Goal: Task Accomplishment & Management: Complete application form

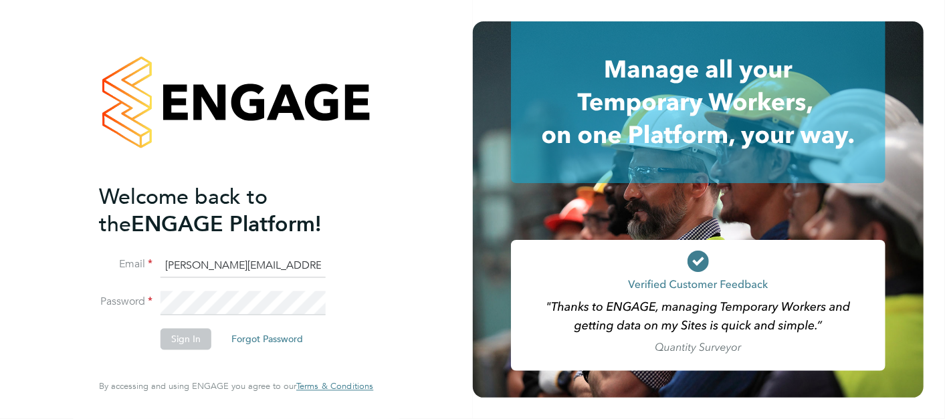
type input "[PERSON_NAME][EMAIL_ADDRESS][PERSON_NAME][PERSON_NAME][DOMAIN_NAME]"
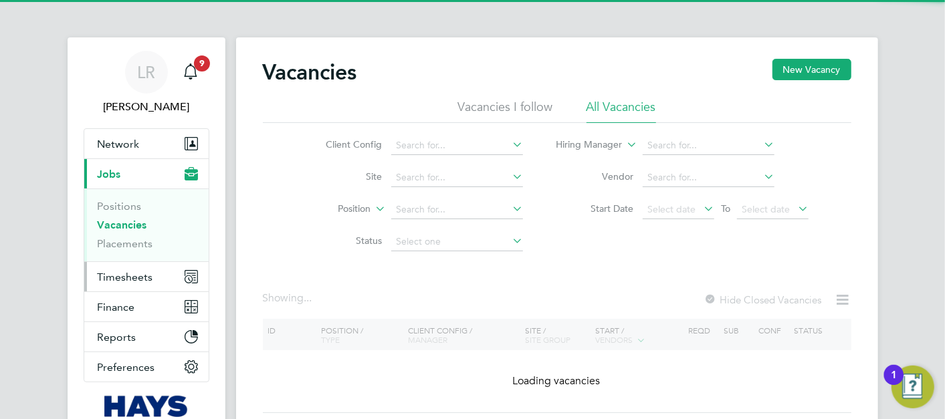
click at [150, 279] on button "Timesheets" at bounding box center [146, 276] width 124 height 29
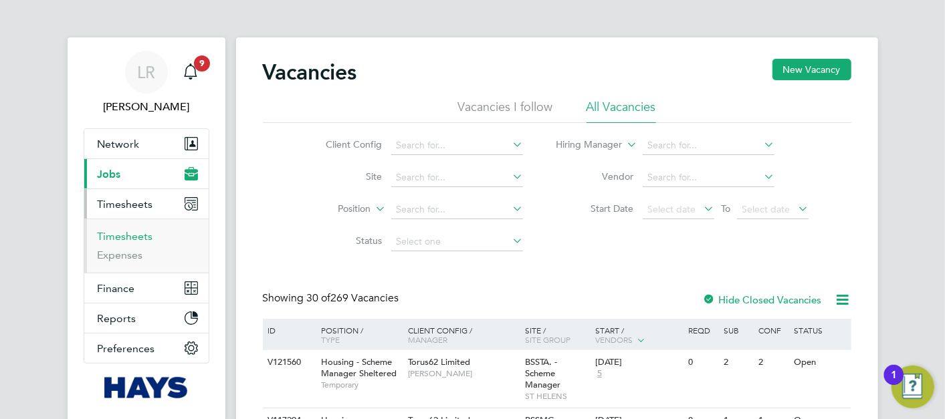
click at [134, 234] on link "Timesheets" at bounding box center [126, 236] width 56 height 13
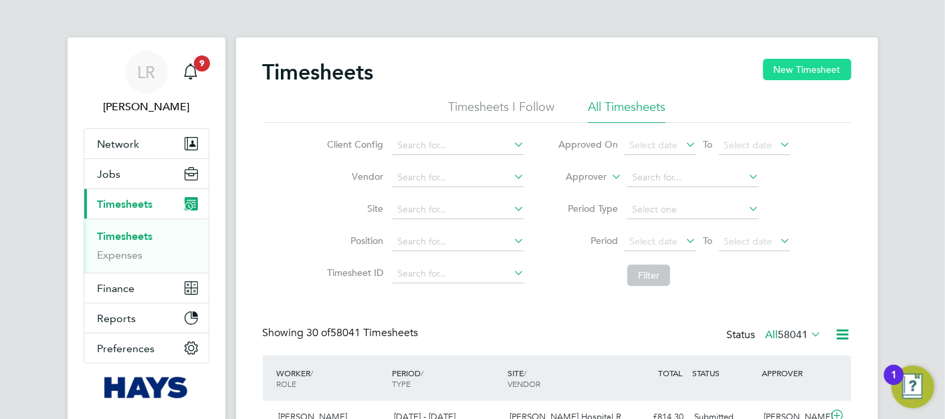
click at [812, 65] on button "New Timesheet" at bounding box center [807, 69] width 88 height 21
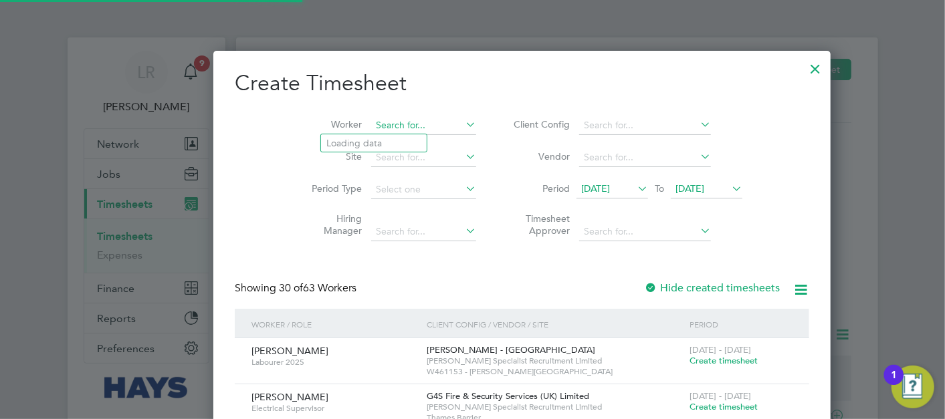
click at [393, 122] on input at bounding box center [423, 125] width 105 height 19
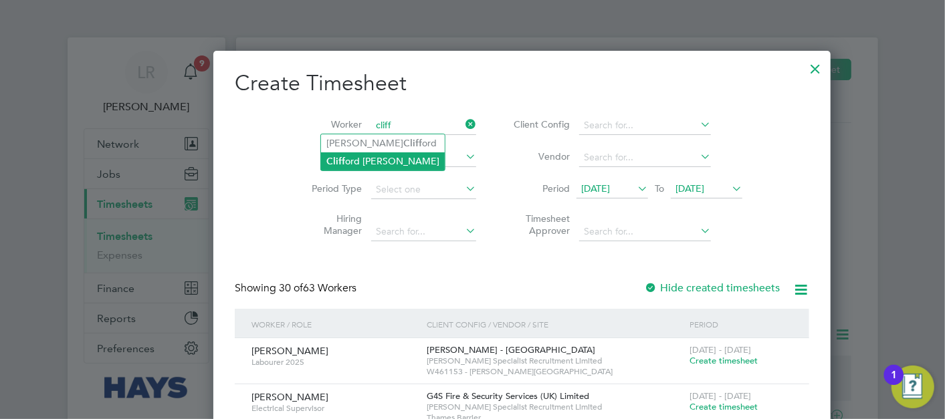
type input "[PERSON_NAME]"
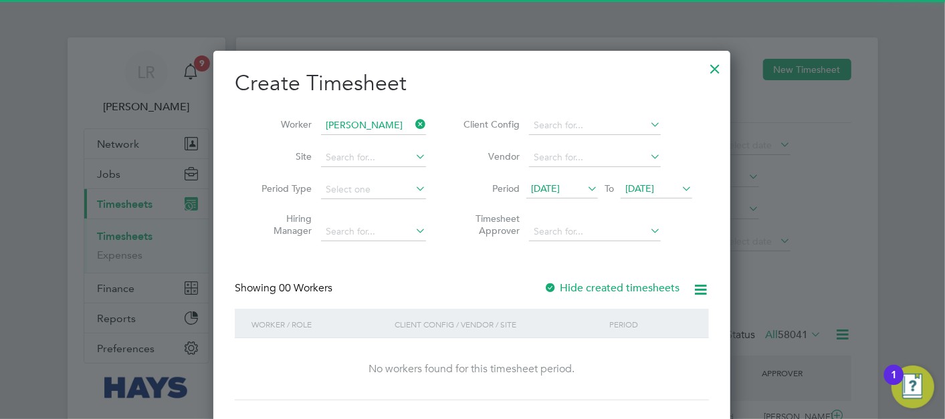
click at [617, 294] on div "Hide created timesheets" at bounding box center [613, 289] width 138 height 14
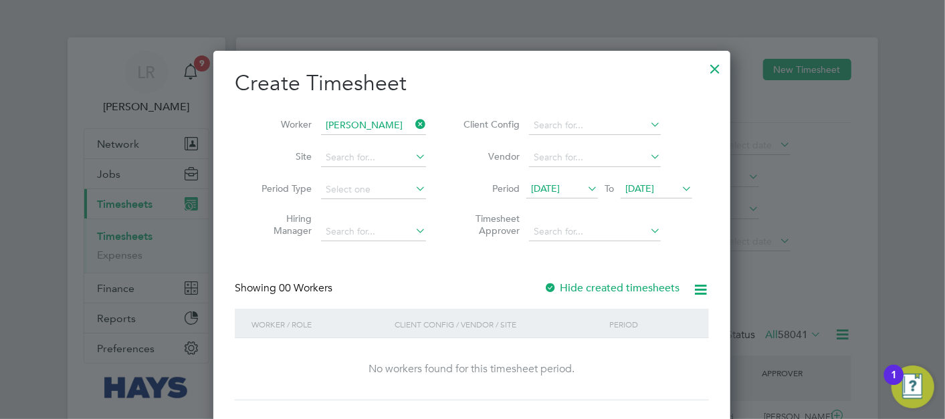
click at [617, 290] on label "Hide created timesheets" at bounding box center [612, 288] width 136 height 13
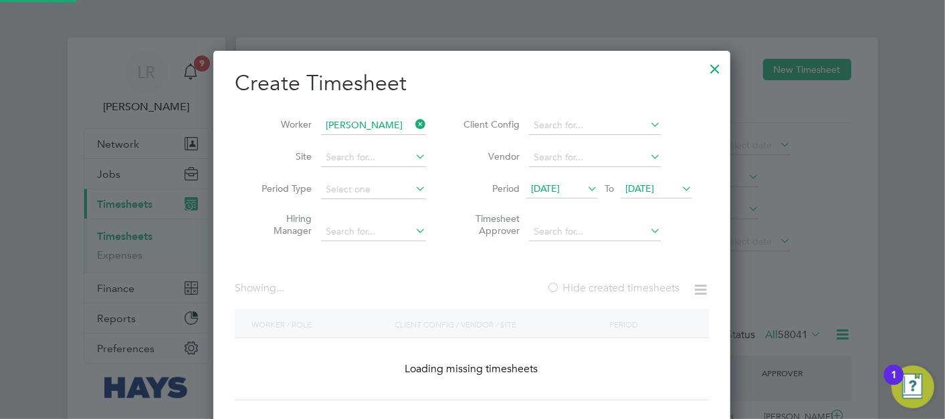
click at [617, 290] on label "Hide created timesheets" at bounding box center [613, 288] width 133 height 13
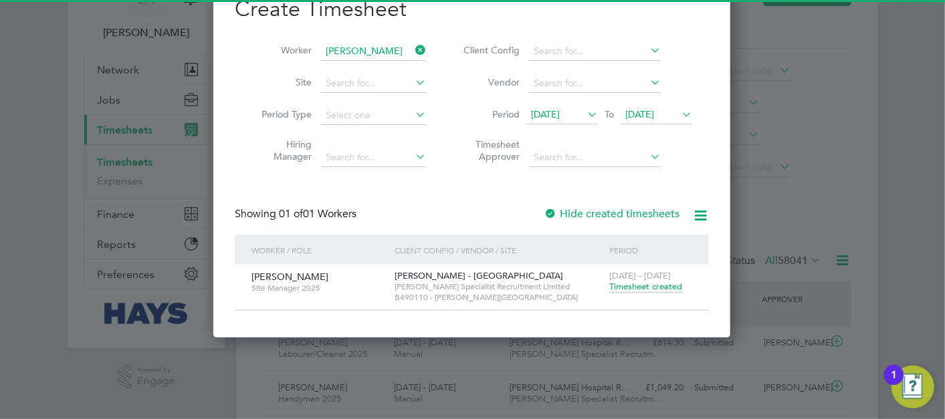
click at [643, 279] on span "[DATE] - [DATE]" at bounding box center [640, 275] width 62 height 11
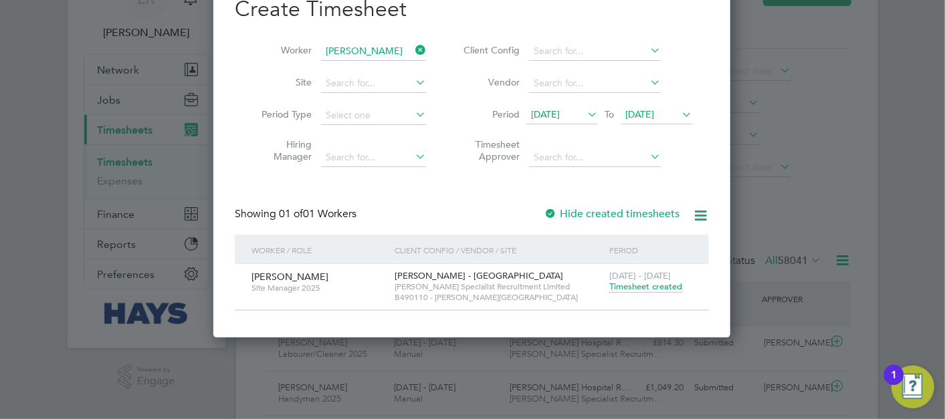
click at [644, 284] on span "Timesheet created" at bounding box center [645, 287] width 73 height 12
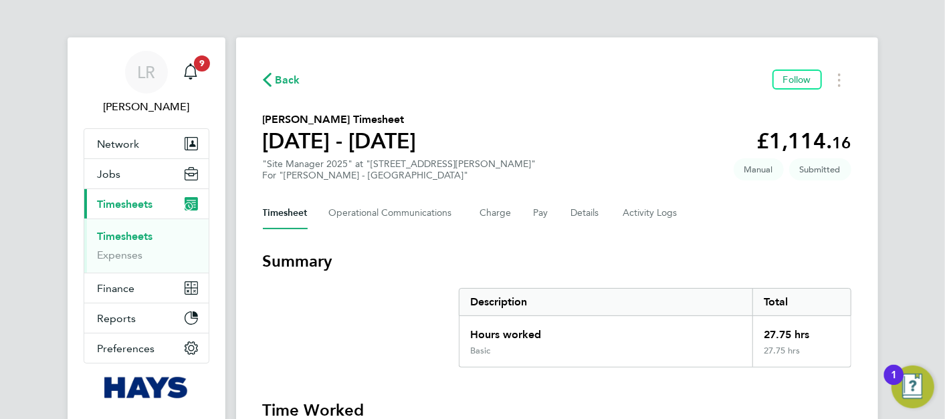
click at [547, 217] on div "Timesheet Operational Communications Charge Pay Details Activity Logs" at bounding box center [557, 213] width 589 height 32
click at [538, 217] on button "Pay" at bounding box center [542, 213] width 16 height 32
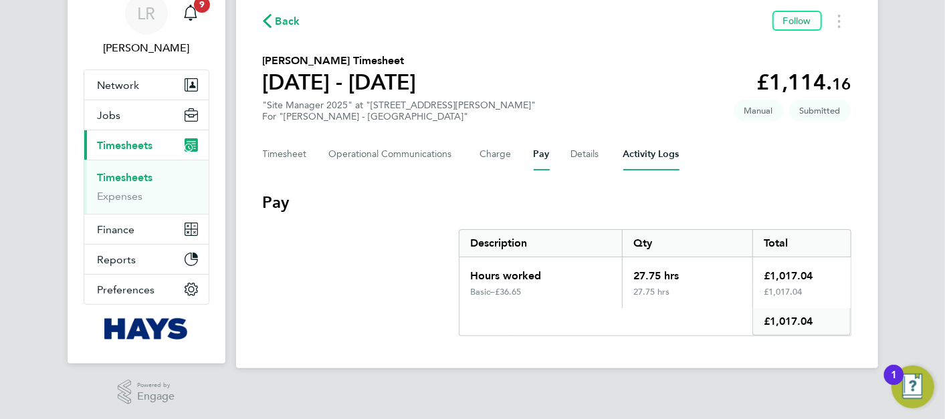
click at [630, 150] on Logs-tab "Activity Logs" at bounding box center [651, 154] width 56 height 32
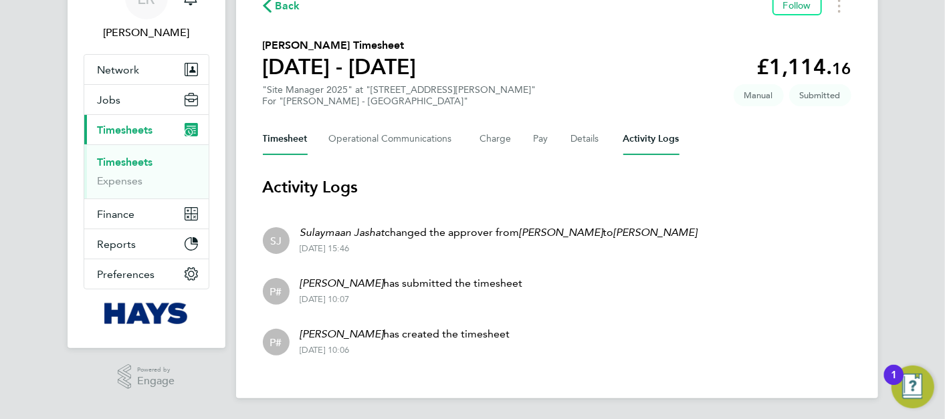
click at [285, 132] on button "Timesheet" at bounding box center [285, 139] width 45 height 32
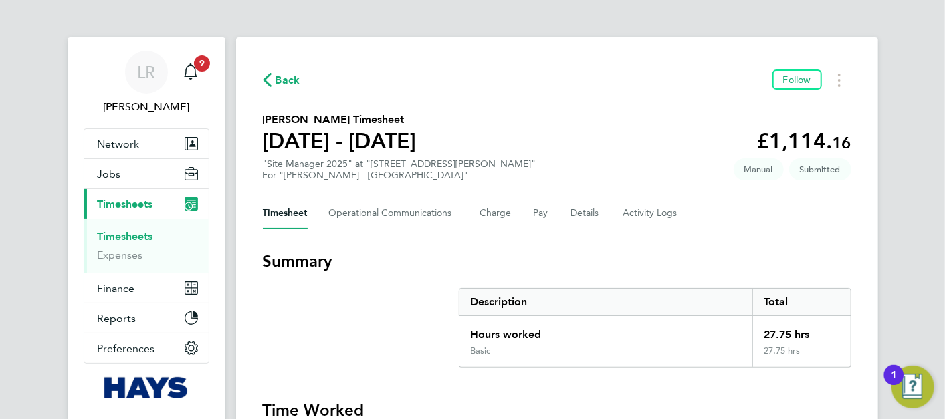
click at [279, 83] on span "Back" at bounding box center [288, 80] width 25 height 16
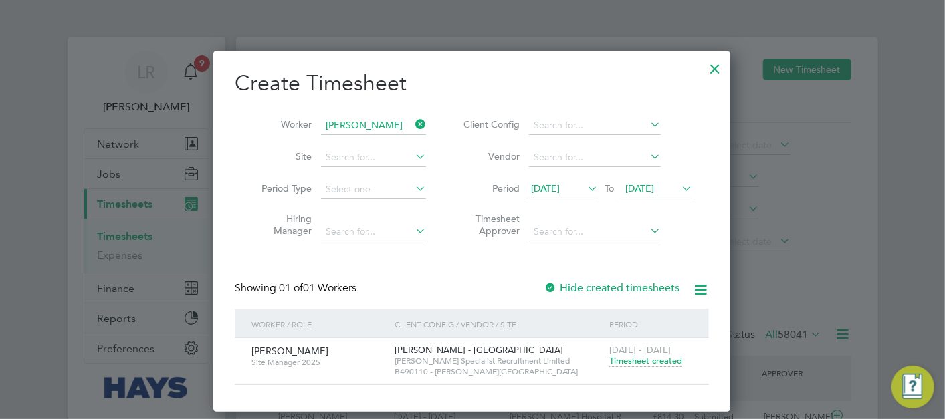
click at [716, 68] on div at bounding box center [715, 66] width 24 height 24
